Goal: Information Seeking & Learning: Learn about a topic

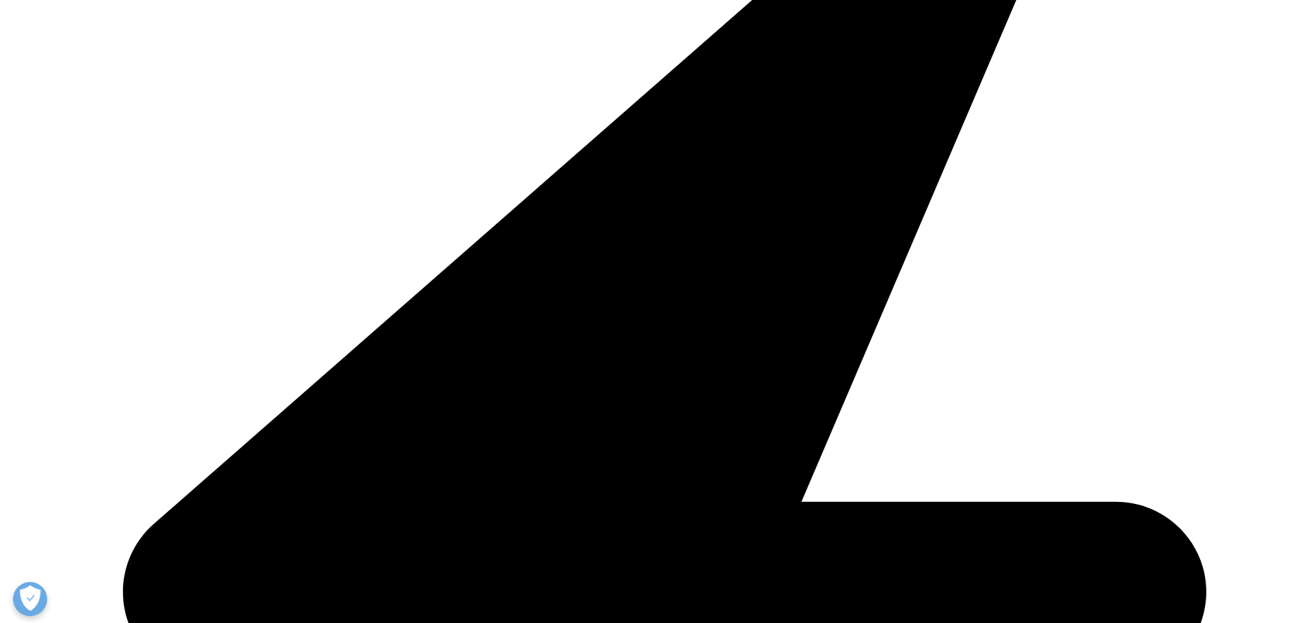
scroll to position [4306, 0]
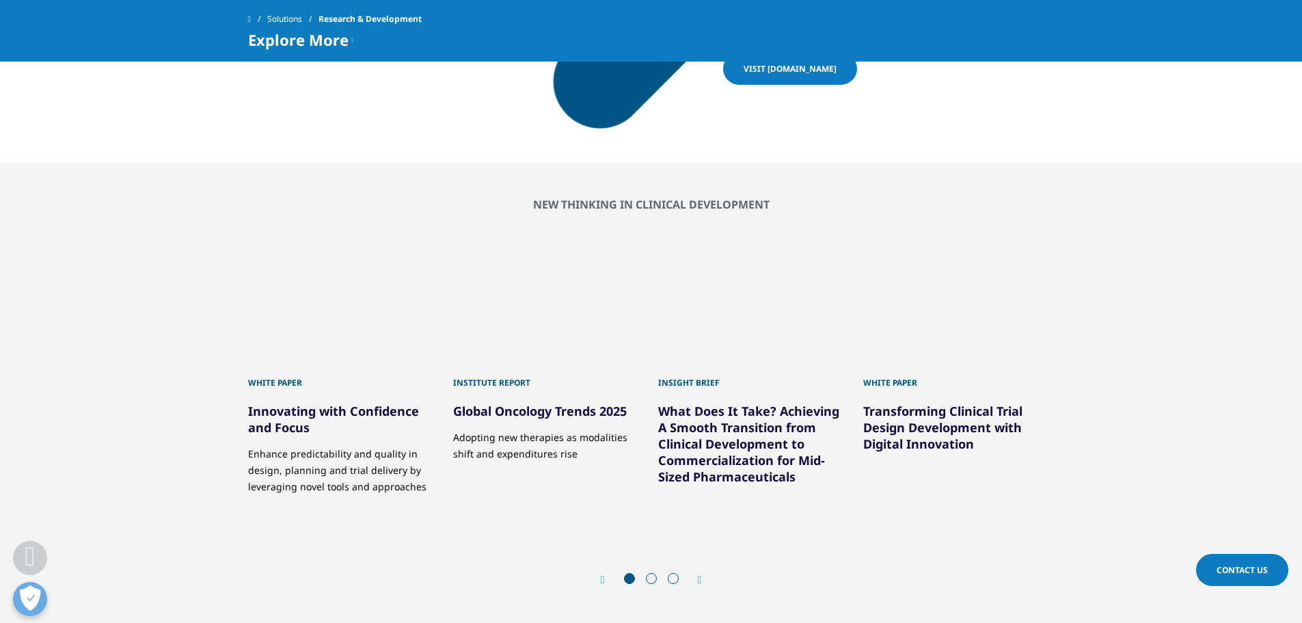
click at [1230, 575] on span "Contact Us" at bounding box center [1241, 570] width 51 height 12
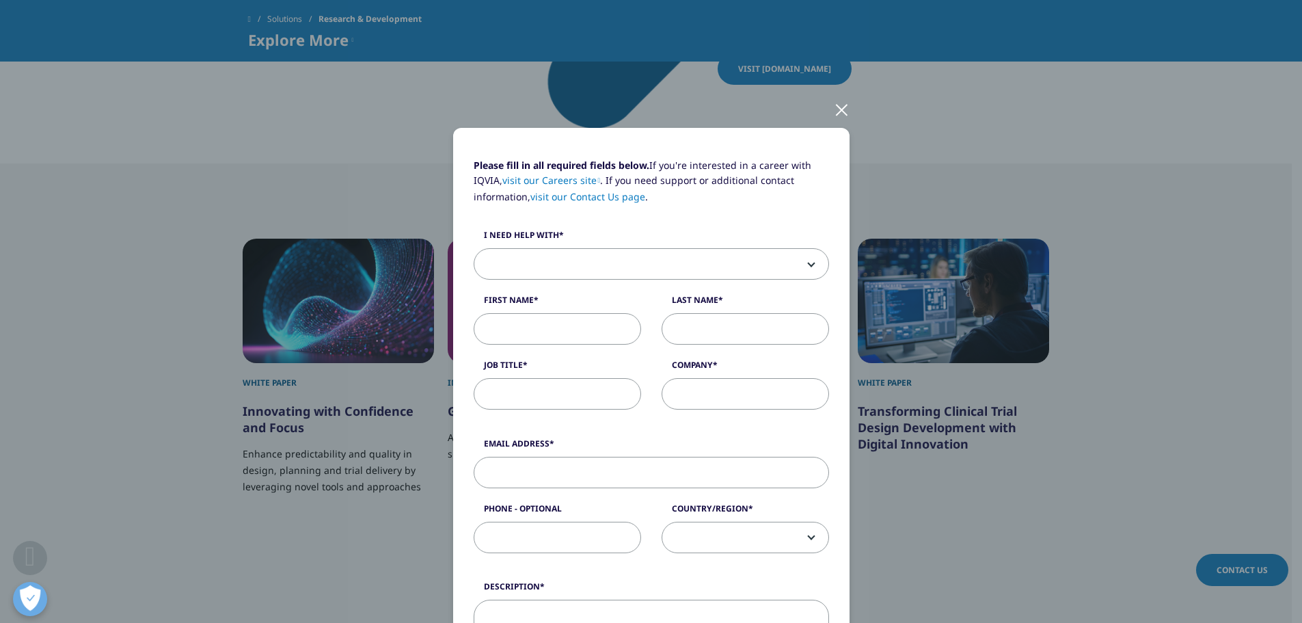
click at [834, 111] on div at bounding box center [842, 109] width 16 height 38
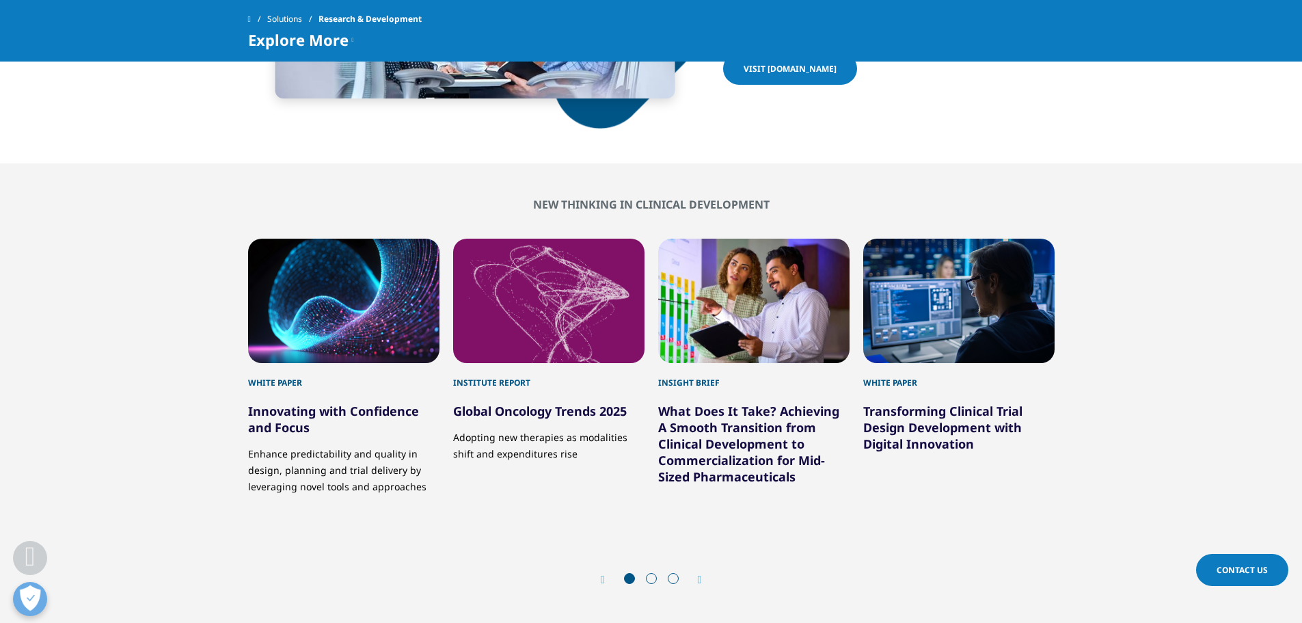
click at [700, 574] on icon "Next slide" at bounding box center [700, 579] width 4 height 11
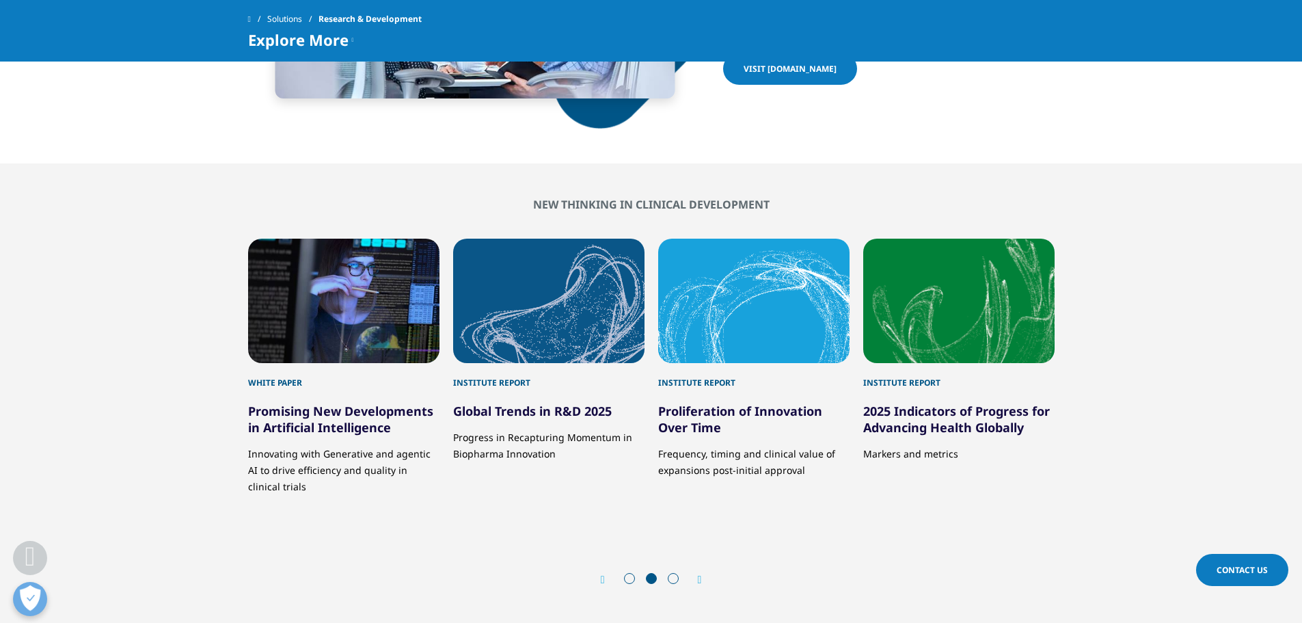
click at [700, 574] on icon "Next slide" at bounding box center [700, 579] width 4 height 11
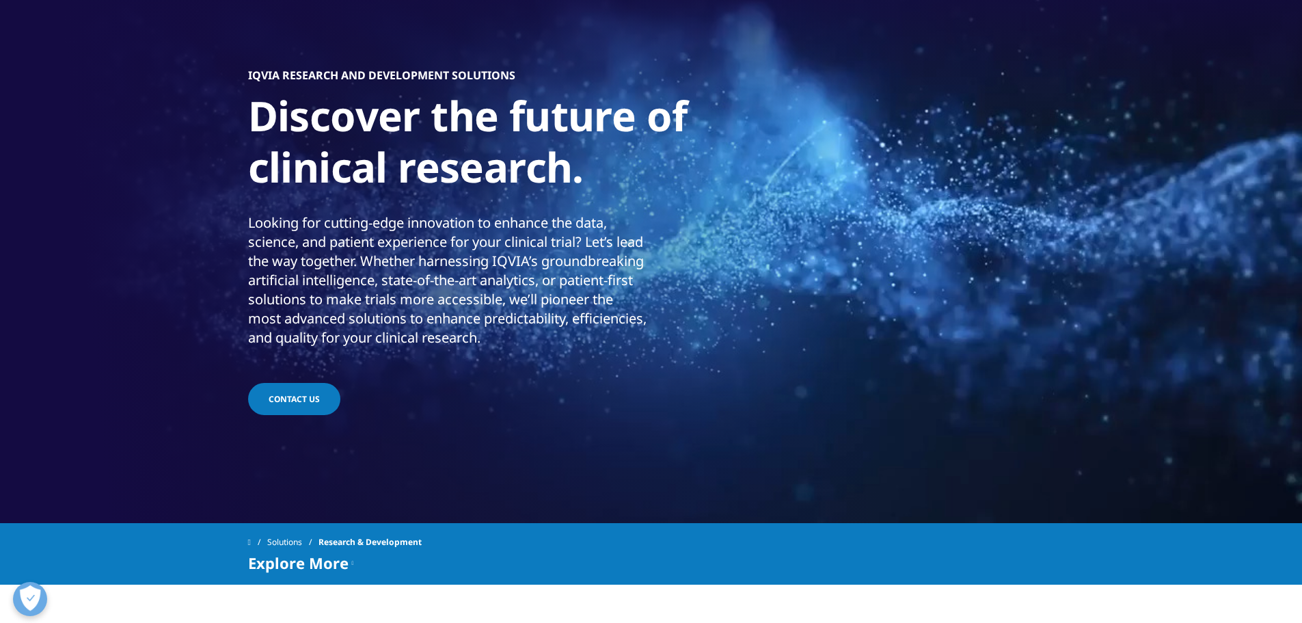
scroll to position [68, 0]
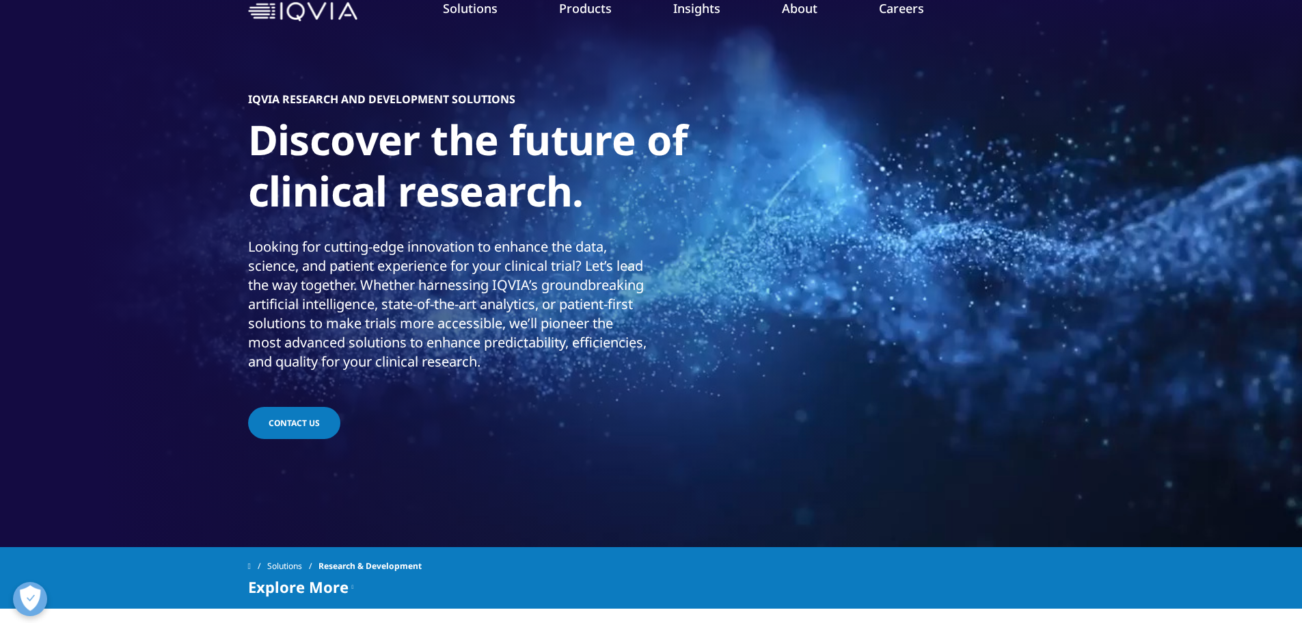
click at [302, 563] on link "Solutions" at bounding box center [292, 566] width 51 height 25
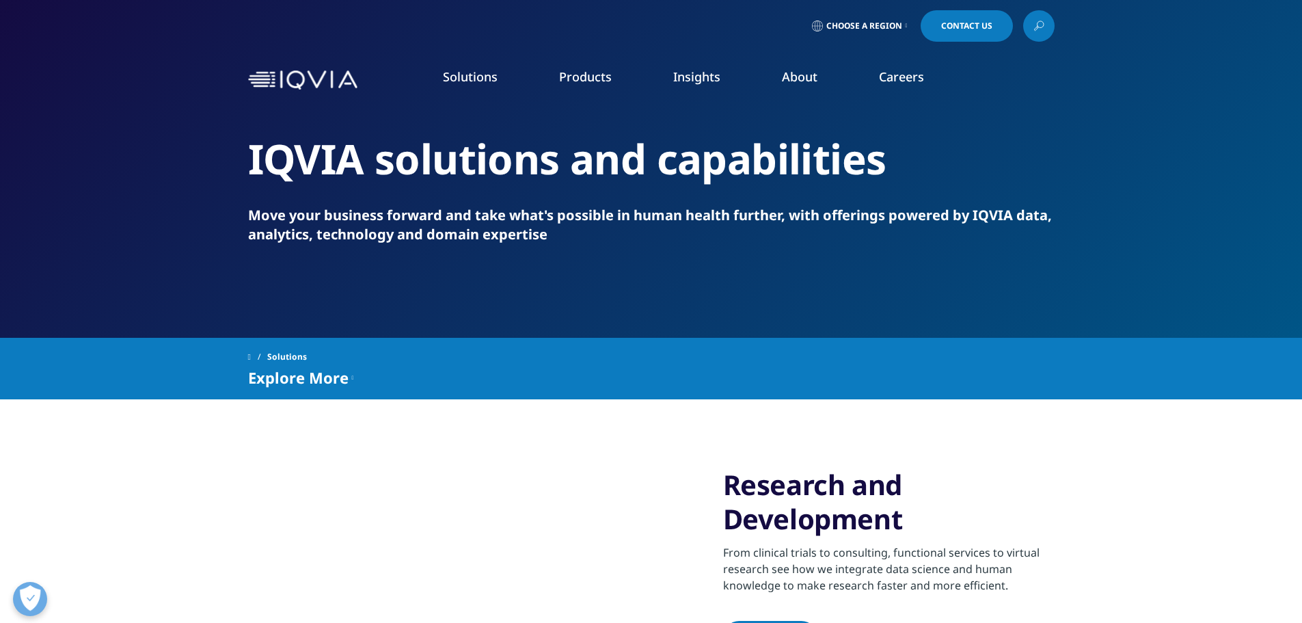
click at [89, 250] on link "Real World Evidence" at bounding box center [110, 247] width 105 height 15
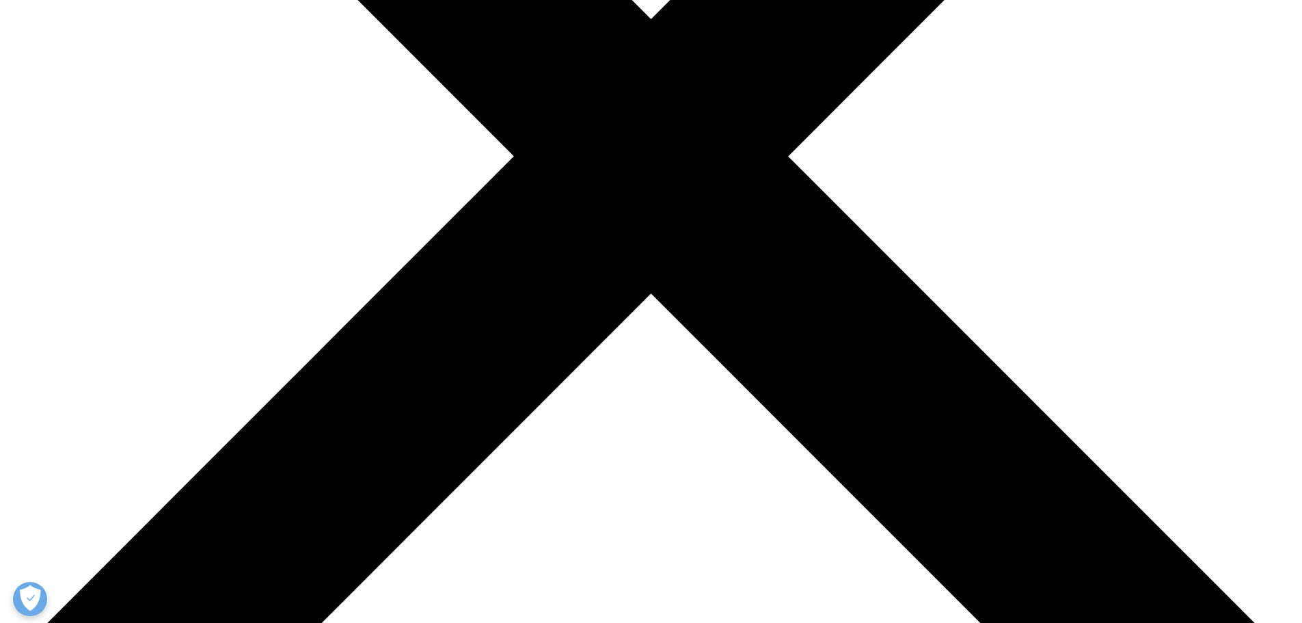
scroll to position [342, 0]
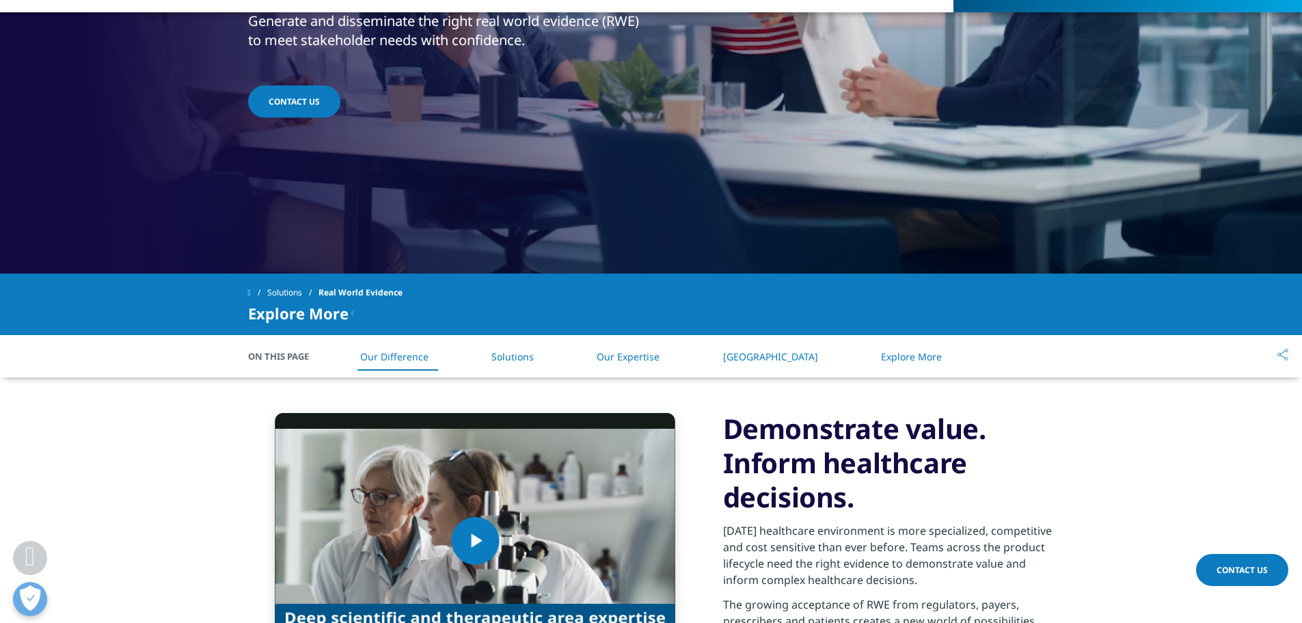
click at [534, 353] on link "Solutions" at bounding box center [512, 356] width 42 height 13
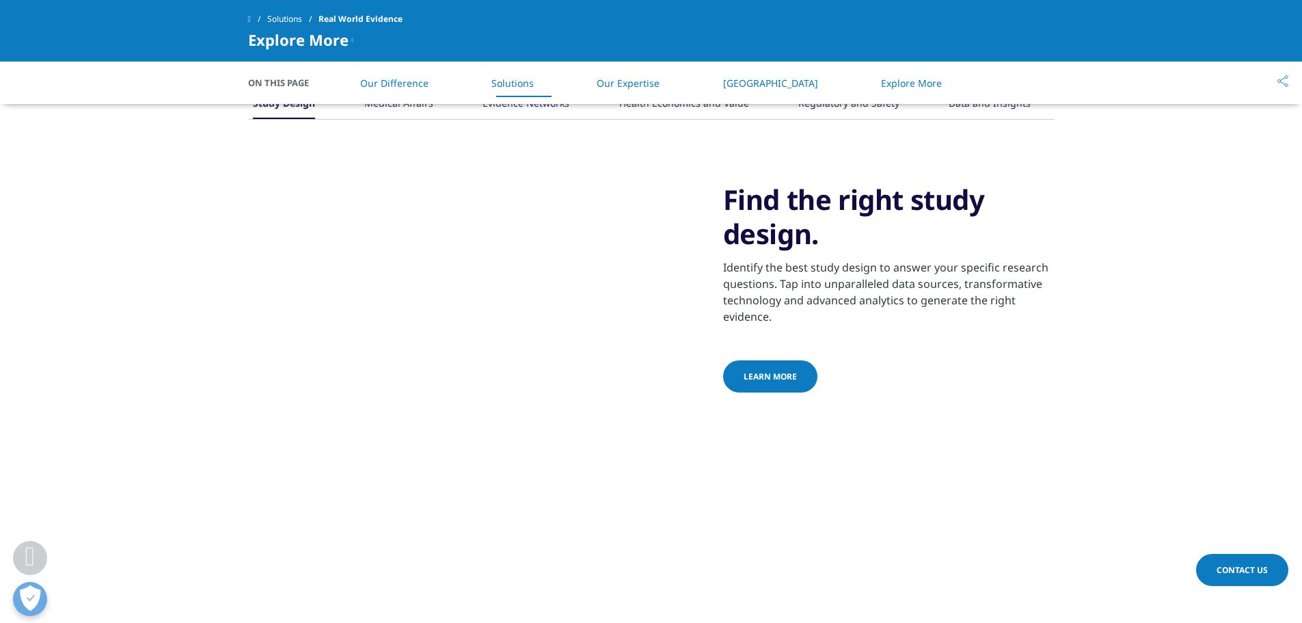
scroll to position [1020, 0]
click at [749, 321] on p "Identify the best study design to answer your specific research questions. Tap …" at bounding box center [888, 295] width 331 height 74
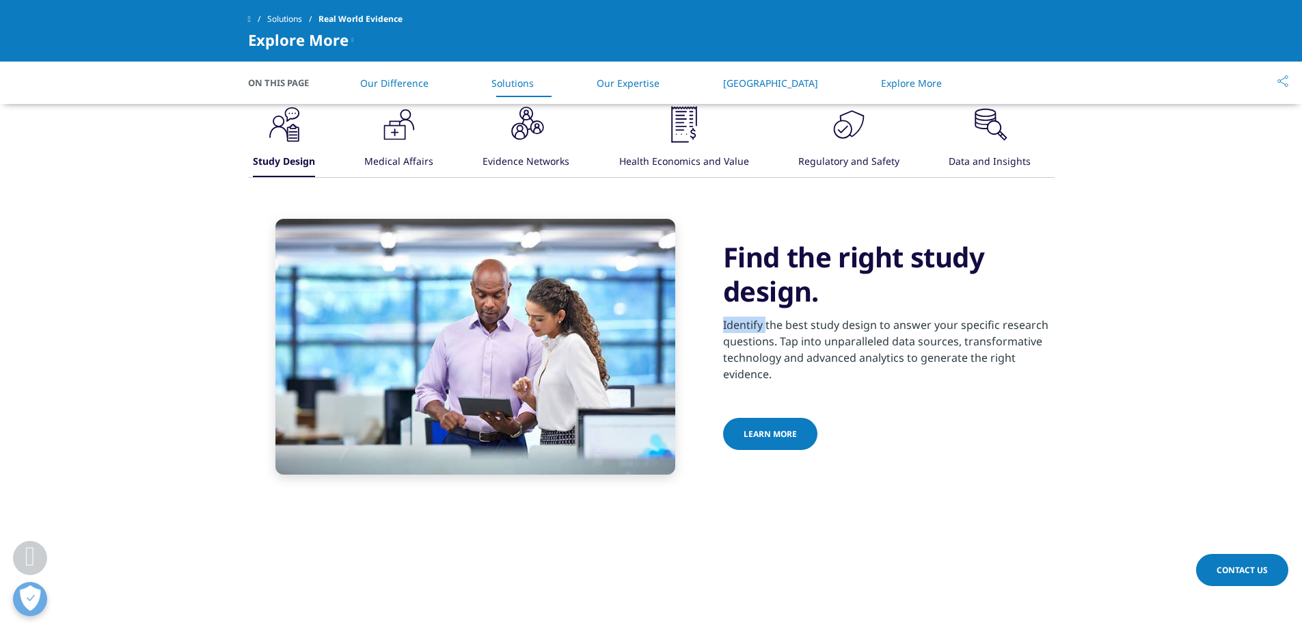
click at [749, 321] on p "Identify the best study design to answer your specific research questions. Tap …" at bounding box center [888, 353] width 331 height 74
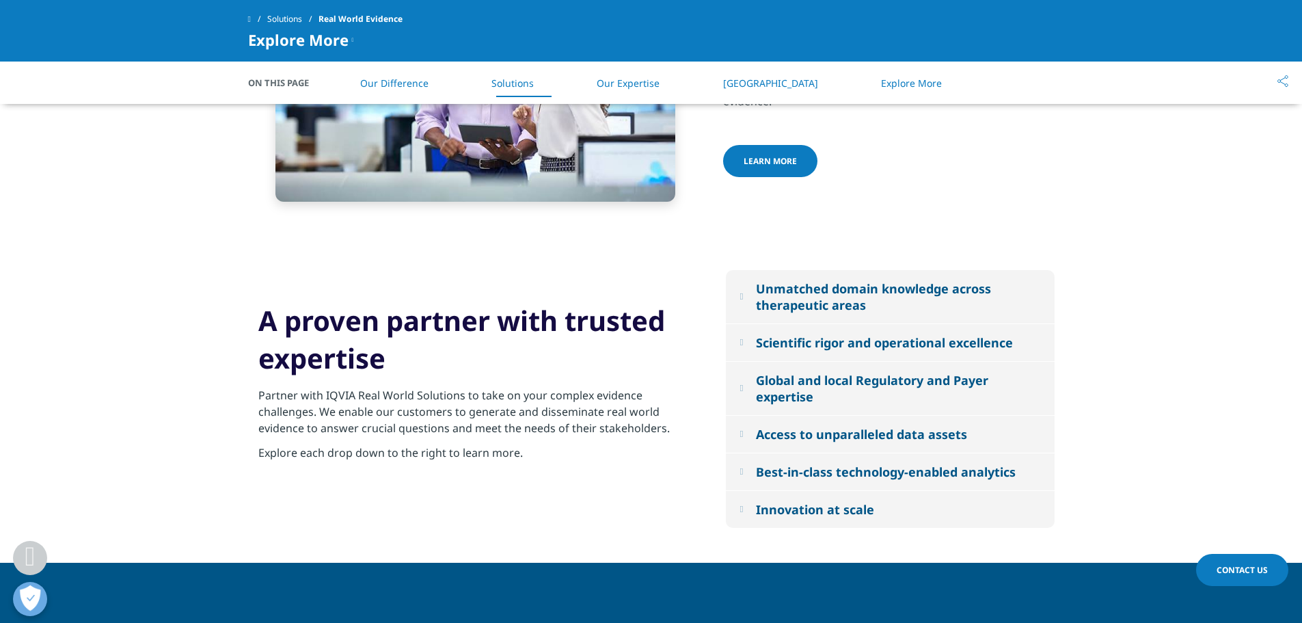
scroll to position [1293, 0]
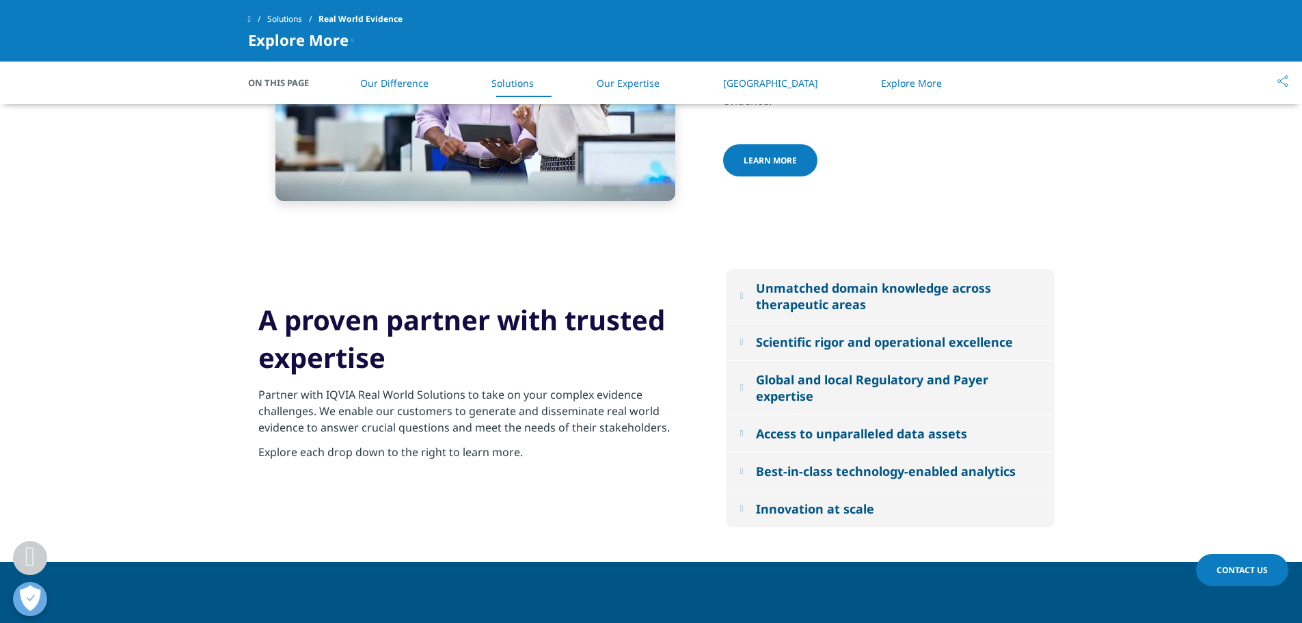
click at [796, 288] on div "Unmatched domain knowledge across therapeutic areas" at bounding box center [898, 296] width 284 height 33
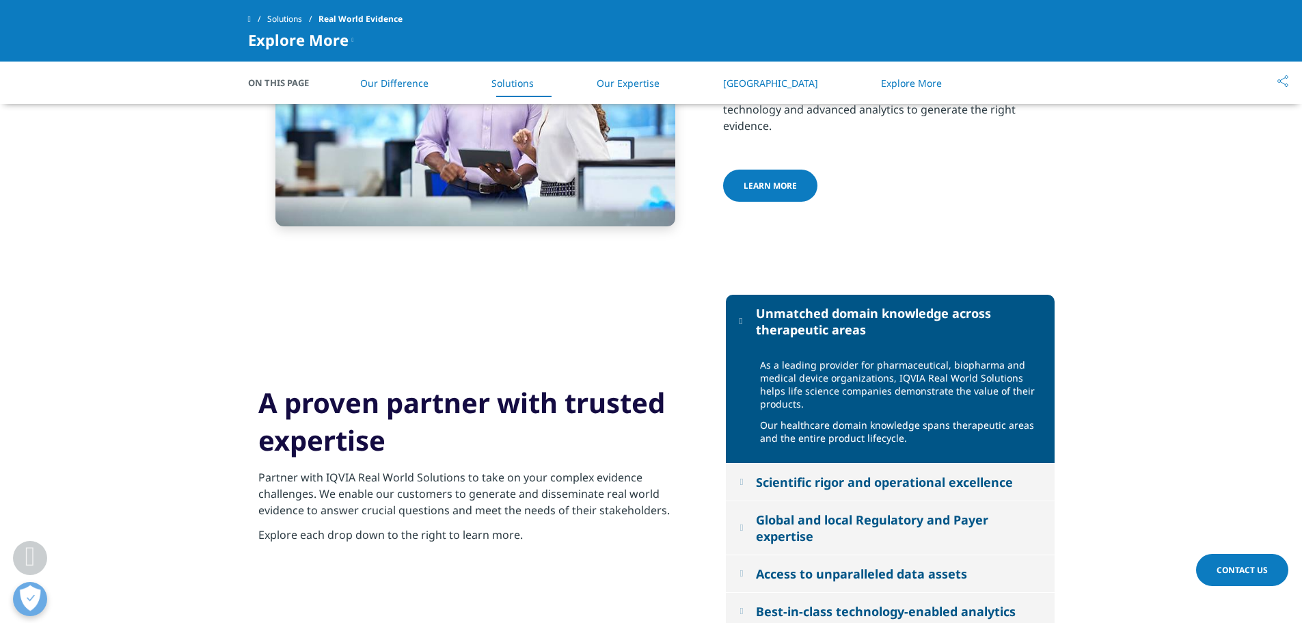
scroll to position [1020, 0]
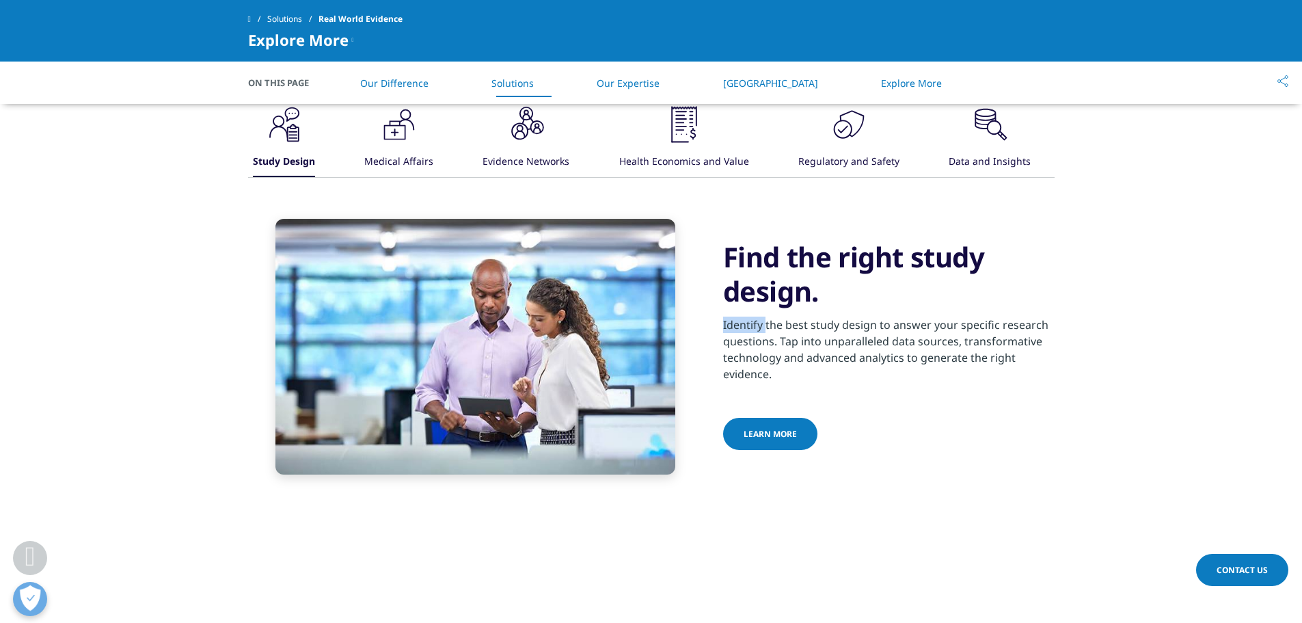
click at [757, 432] on span "Learn more" at bounding box center [770, 434] width 53 height 12
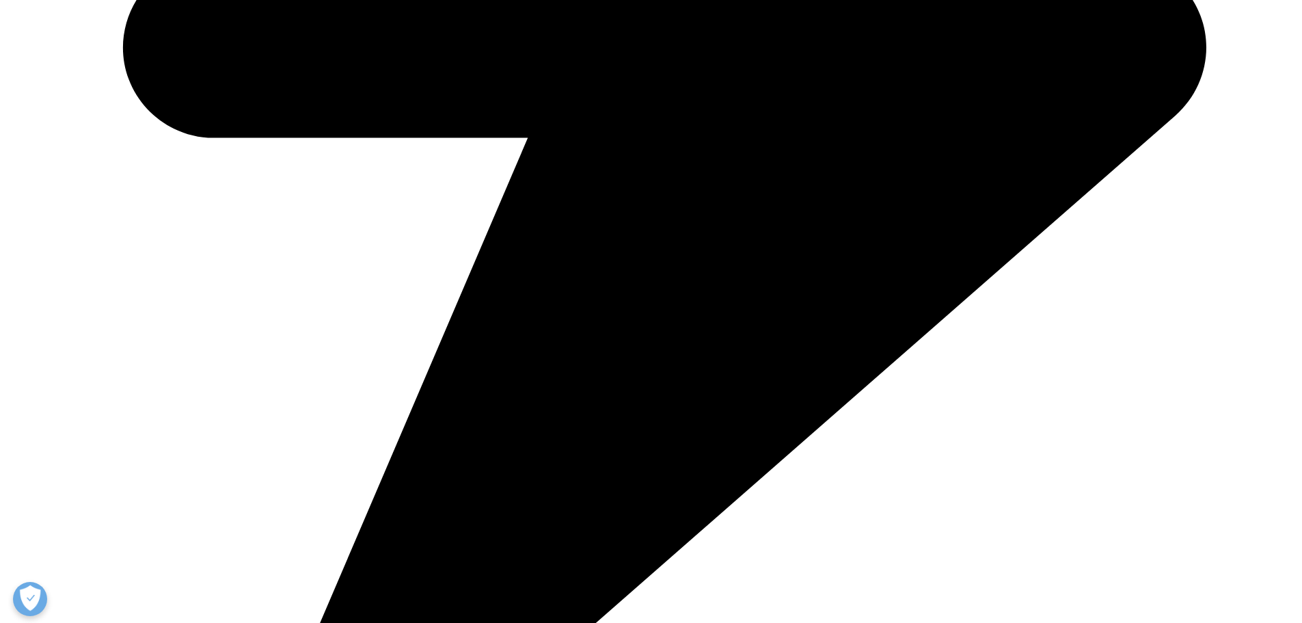
scroll to position [1025, 0]
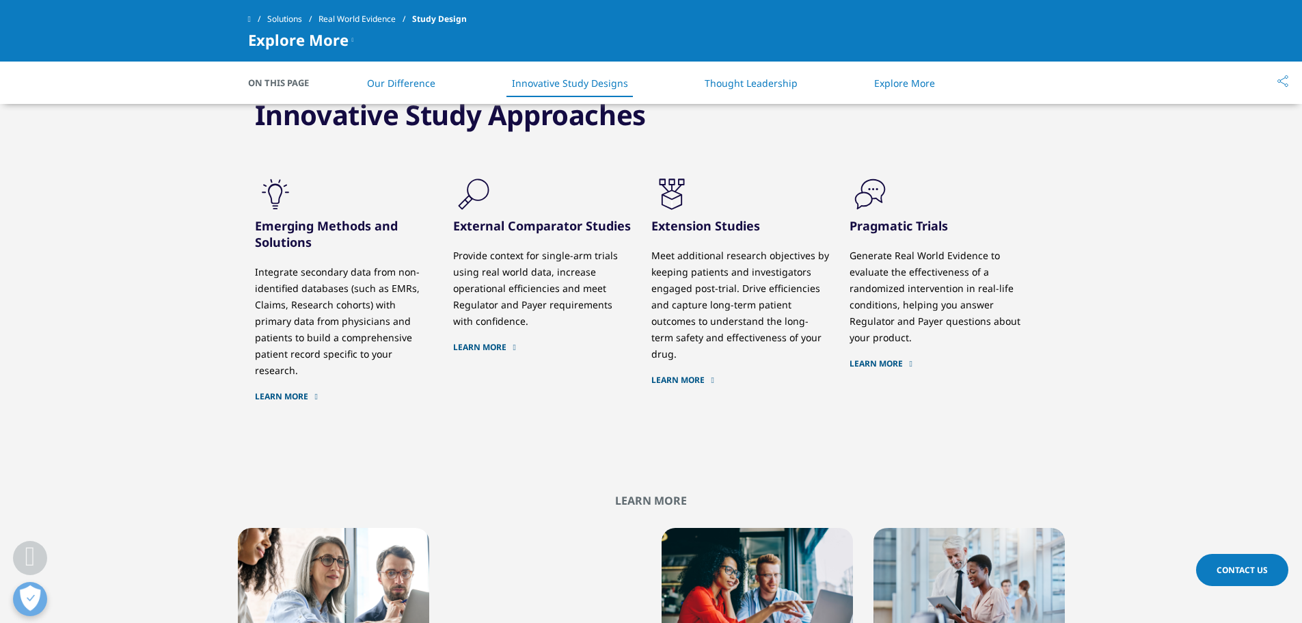
click at [275, 391] on link "Learn More" at bounding box center [344, 396] width 178 height 11
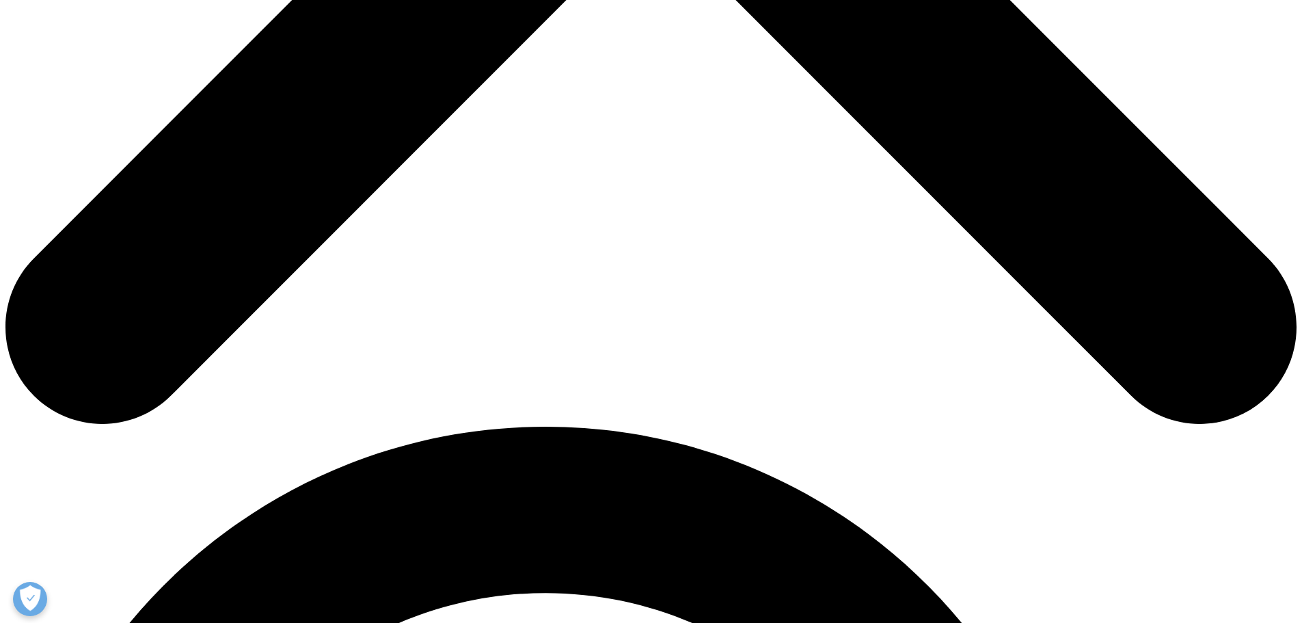
scroll to position [888, 0]
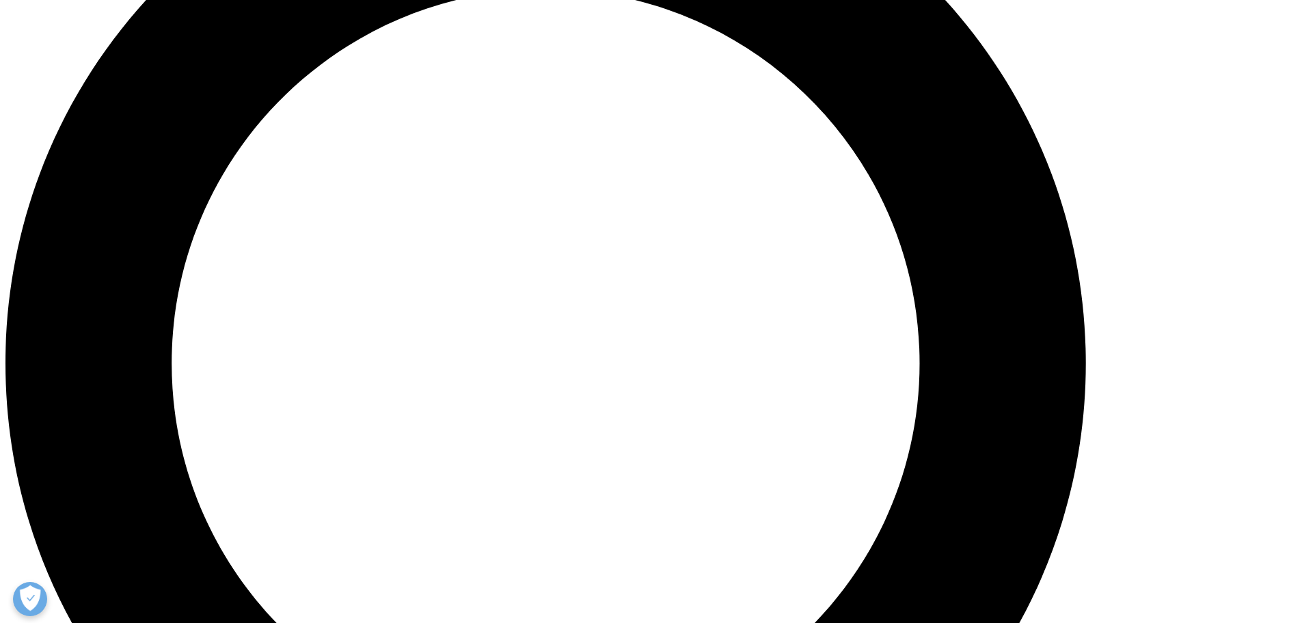
scroll to position [1583, 0]
